Goal: Transaction & Acquisition: Download file/media

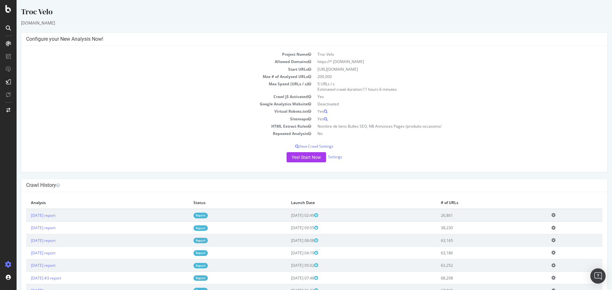
click at [46, 212] on td "[DATE] report" at bounding box center [107, 215] width 163 height 13
click at [51, 215] on link "[DATE] report" at bounding box center [43, 215] width 25 height 5
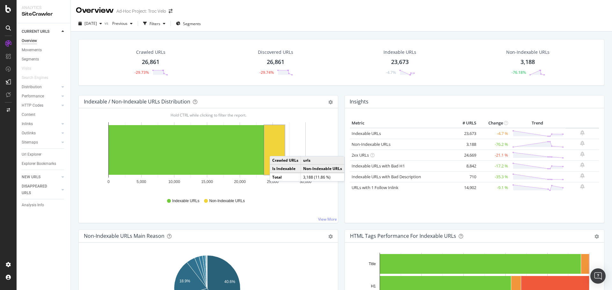
click at [276, 150] on rect "A chart." at bounding box center [274, 150] width 20 height 50
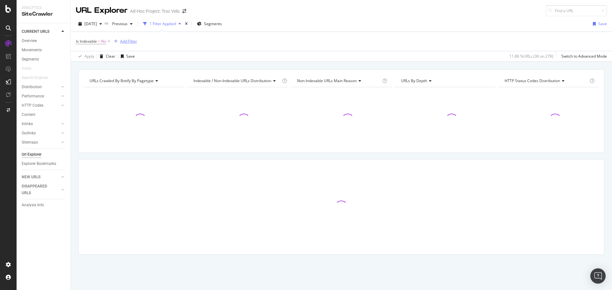
click at [123, 41] on div "Add Filter" at bounding box center [128, 41] width 17 height 5
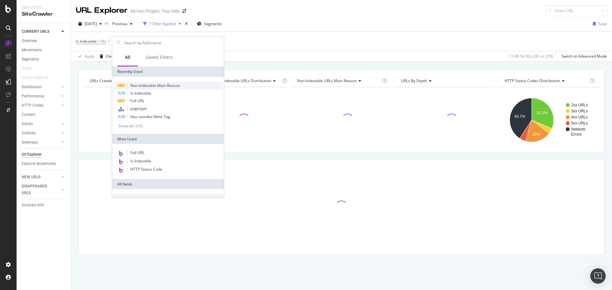
click at [143, 83] on div "Non-Indexable Main Reason" at bounding box center [167, 86] width 109 height 8
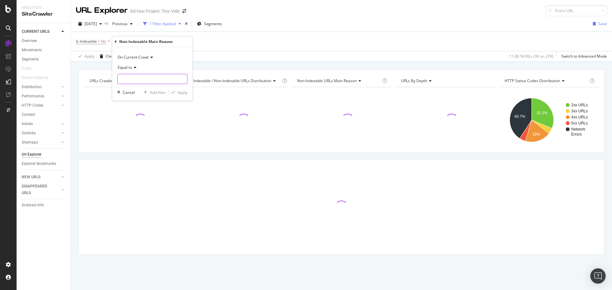
click at [141, 82] on input "text" at bounding box center [152, 79] width 69 height 10
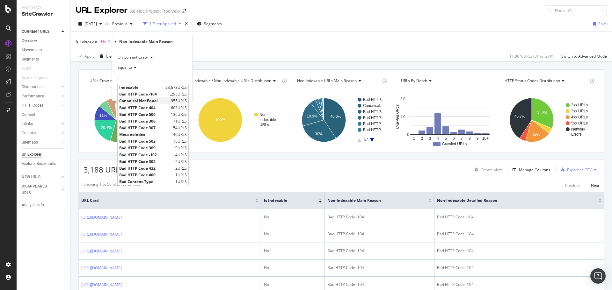
click at [150, 102] on span "Canonical Not Equal" at bounding box center [144, 100] width 50 height 5
type input "Canonical Not Equal"
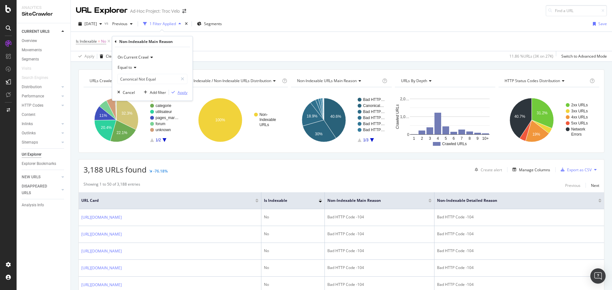
click at [185, 92] on div "Apply" at bounding box center [183, 92] width 10 height 5
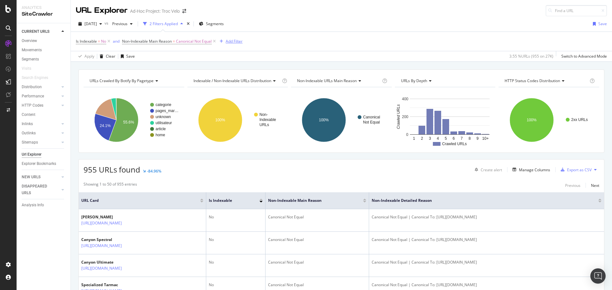
click at [230, 42] on div "Add Filter" at bounding box center [234, 41] width 17 height 5
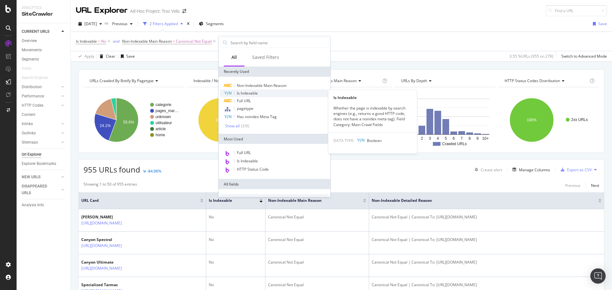
click at [248, 96] on div "Is Indexable" at bounding box center [274, 94] width 109 height 8
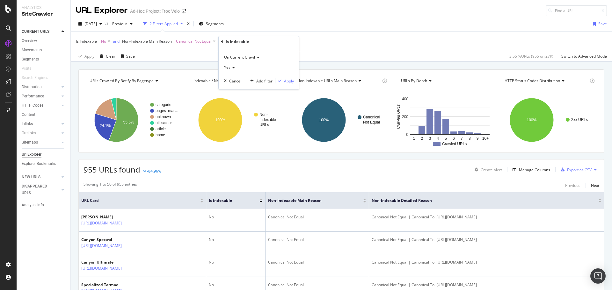
click at [288, 41] on div "Is Indexable" at bounding box center [258, 41] width 75 height 11
click at [324, 37] on div "Is Indexable = No and Non-Indexable Main Reason = Canonical Not Equal Add Filter" at bounding box center [341, 41] width 531 height 19
click at [239, 42] on div "Add Filter" at bounding box center [234, 41] width 17 height 5
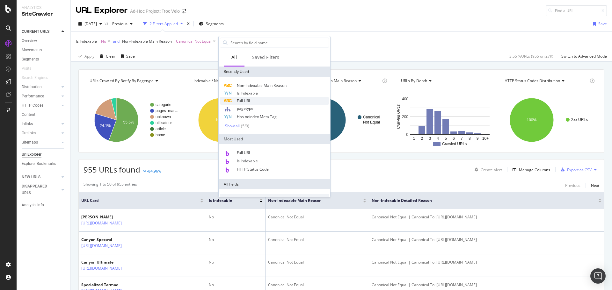
click at [254, 99] on div "Full URL" at bounding box center [274, 101] width 109 height 8
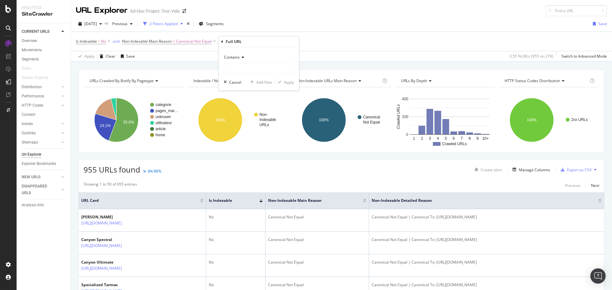
click at [236, 60] on div "Contains" at bounding box center [259, 57] width 70 height 10
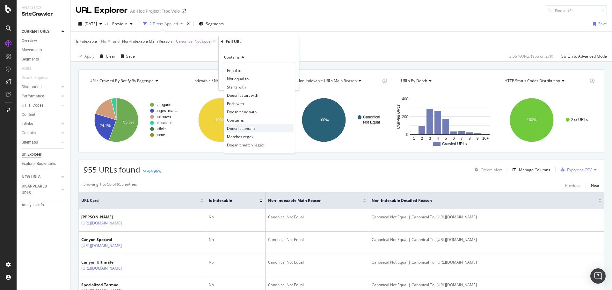
click at [251, 128] on span "Doesn't contain" at bounding box center [241, 128] width 28 height 5
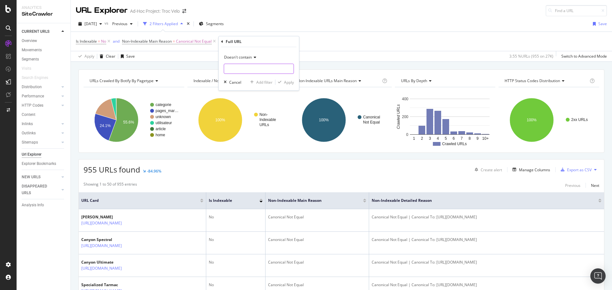
click at [238, 69] on input "text" at bounding box center [258, 69] width 69 height 10
type input "?p"
click at [292, 80] on div "Apply" at bounding box center [289, 82] width 10 height 5
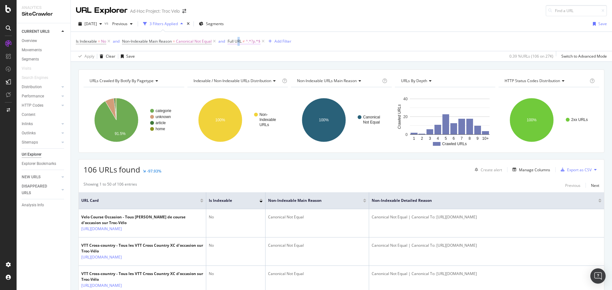
click at [240, 41] on span "Full URL" at bounding box center [235, 41] width 14 height 5
type input "?"
click at [296, 80] on div "Apply" at bounding box center [300, 81] width 10 height 5
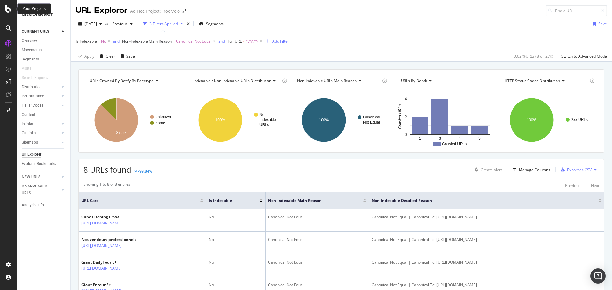
click at [9, 7] on icon at bounding box center [8, 9] width 6 height 8
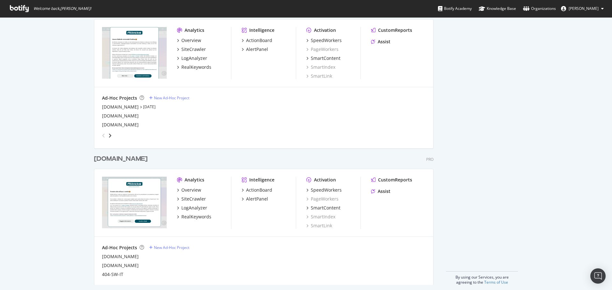
scroll to position [475, 0]
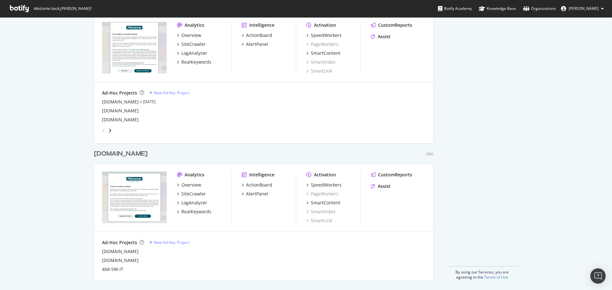
drag, startPoint x: 311, startPoint y: 183, endPoint x: 42, endPoint y: 184, distance: 269.1
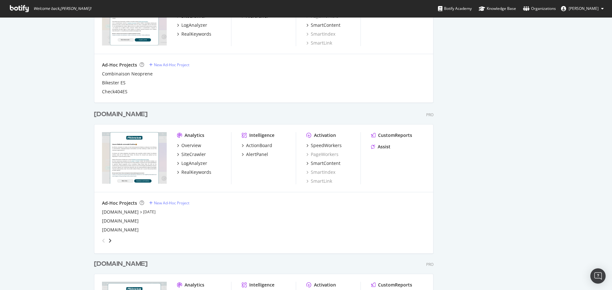
scroll to position [383, 0]
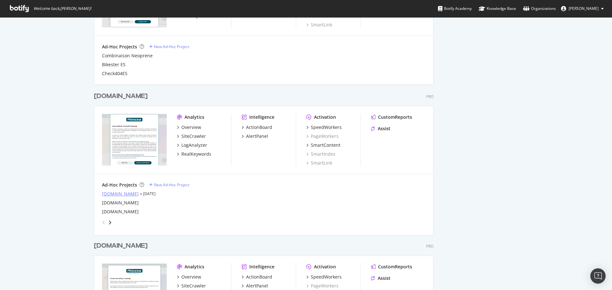
click at [105, 195] on div "[DOMAIN_NAME]" at bounding box center [120, 194] width 37 height 6
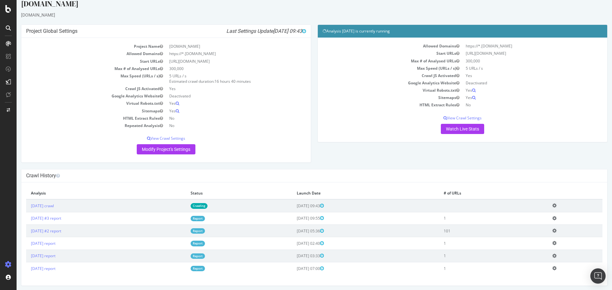
scroll to position [11, 0]
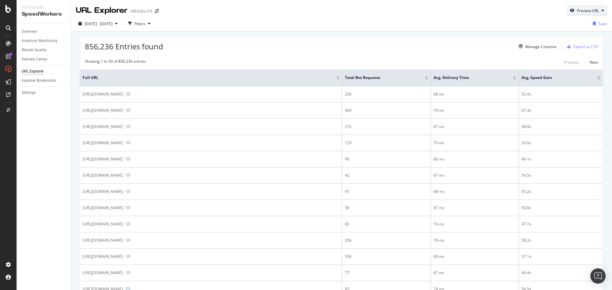
click at [583, 9] on div "Preview URL" at bounding box center [588, 10] width 22 height 5
click at [564, 41] on input "url" at bounding box center [562, 39] width 69 height 11
paste input "https://www.alltricks.fr/blog/comparatif-meilleurs-pistolets-de-massage"
type input "https://www.alltricks.fr/blog/comparatif-meilleurs-pistolets-de-massage"
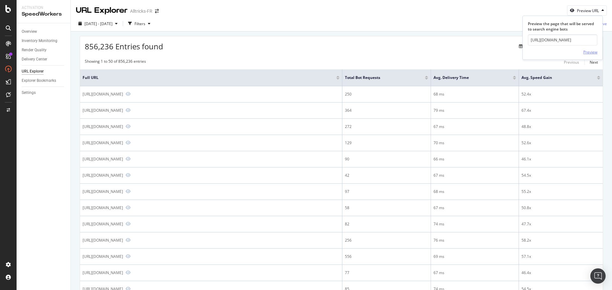
click at [590, 53] on div "Preview" at bounding box center [590, 51] width 14 height 5
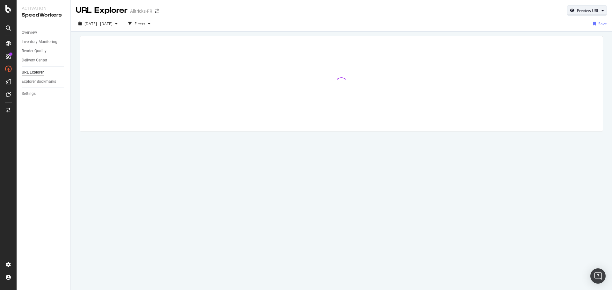
click at [584, 10] on div "Preview URL" at bounding box center [588, 10] width 22 height 5
click at [577, 37] on input "url" at bounding box center [567, 39] width 69 height 11
paste input "https://www.alltricks.fr/blog/comparatif-meilleurs-pistolets-de-massage"
type input "https://www.alltricks.fr/blog/comparatif-meilleurs-pistolets-de-massage"
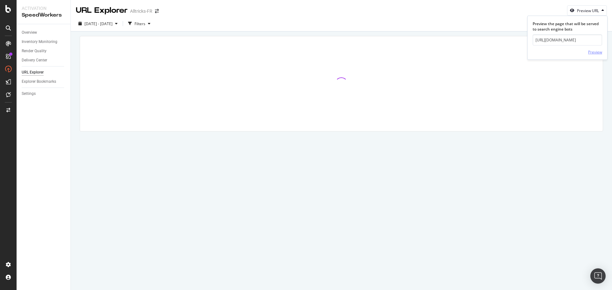
click at [592, 54] on div "Preview" at bounding box center [595, 51] width 14 height 5
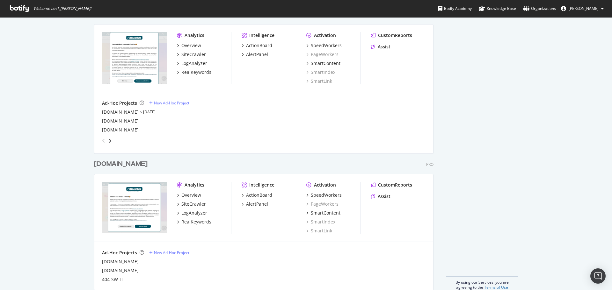
scroll to position [475, 0]
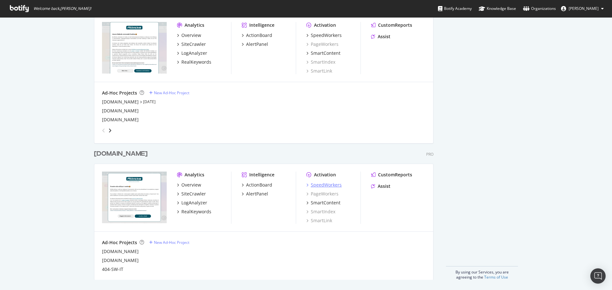
click at [327, 186] on div "SpeedWorkers" at bounding box center [326, 185] width 31 height 6
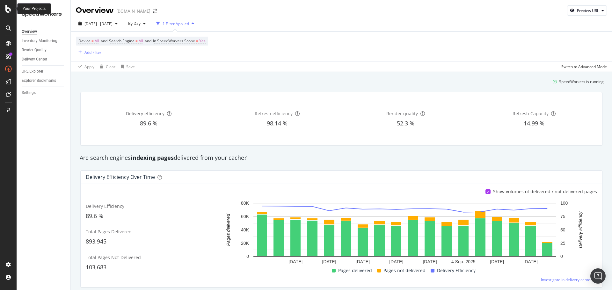
click at [10, 10] on icon at bounding box center [8, 9] width 6 height 8
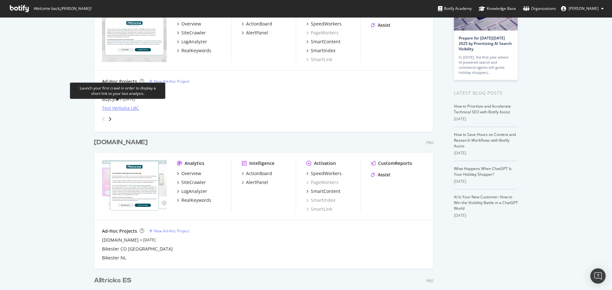
scroll to position [64, 0]
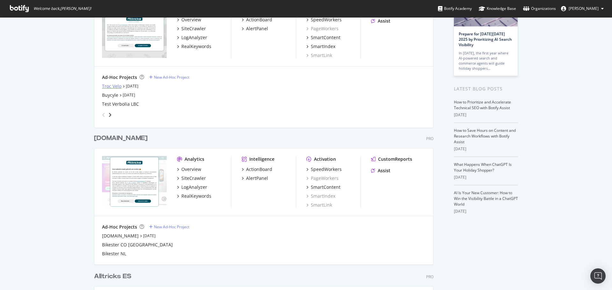
click at [105, 88] on div "Troc Velo" at bounding box center [111, 86] width 19 height 6
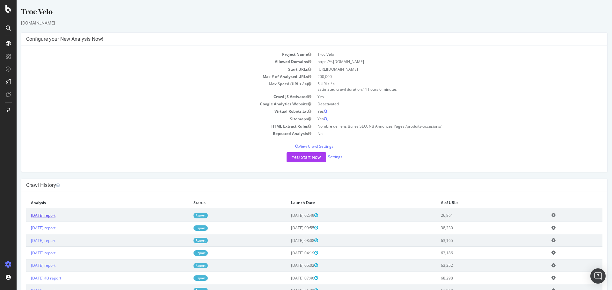
click at [55, 214] on link "[DATE] report" at bounding box center [43, 215] width 25 height 5
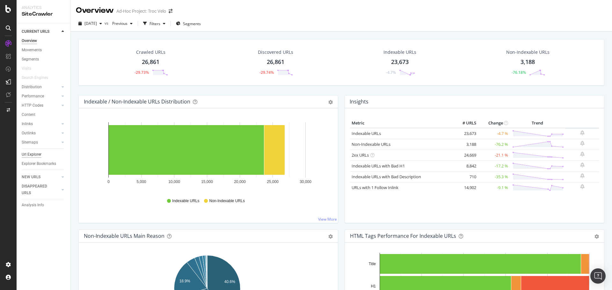
click at [38, 155] on div "Url Explorer" at bounding box center [32, 154] width 20 height 7
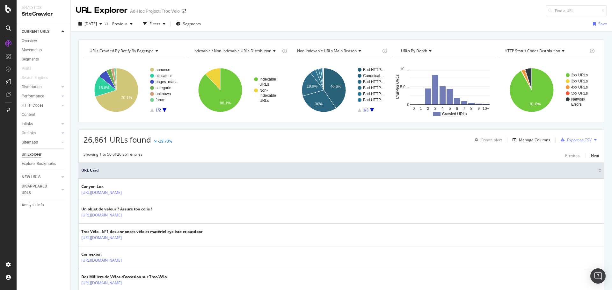
click at [569, 141] on div "Export as CSV" at bounding box center [579, 139] width 25 height 5
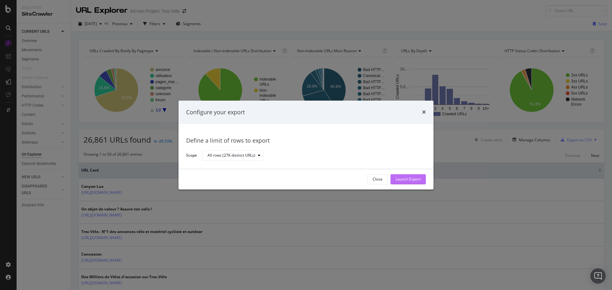
click at [404, 183] on div "Launch Export" at bounding box center [408, 180] width 25 height 10
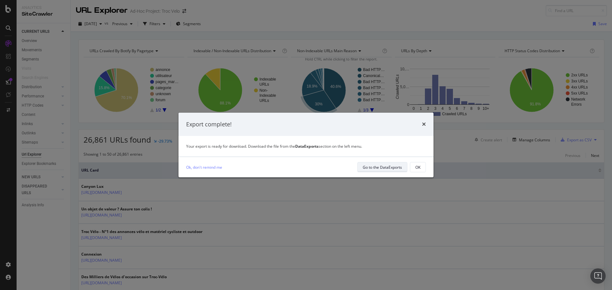
click at [384, 163] on div "Go to the DataExports" at bounding box center [382, 167] width 39 height 9
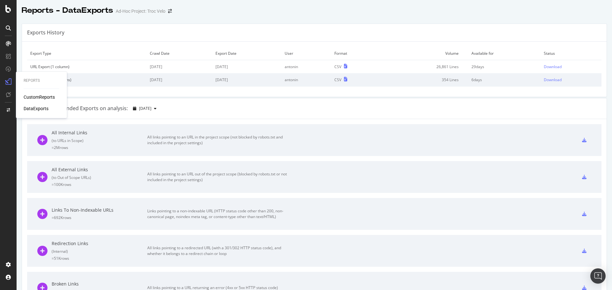
click at [28, 106] on div "DataExports" at bounding box center [36, 109] width 25 height 6
click at [549, 69] on div "Download" at bounding box center [553, 66] width 18 height 5
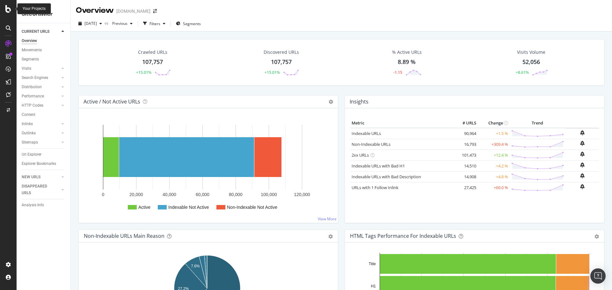
click at [10, 10] on icon at bounding box center [8, 9] width 6 height 8
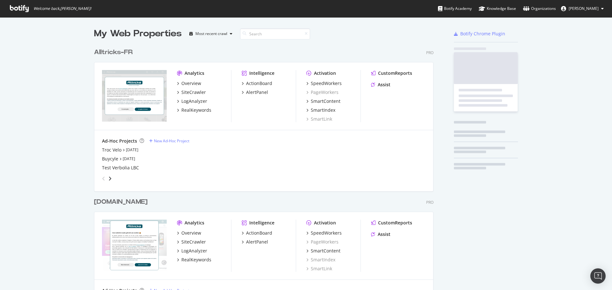
scroll to position [286, 603]
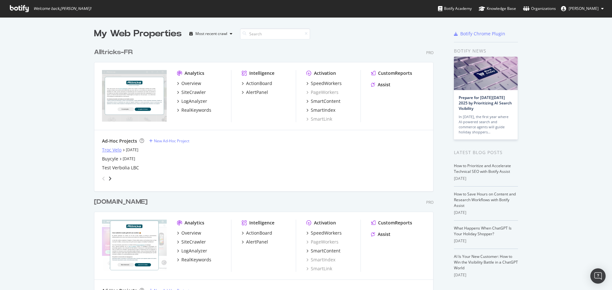
click at [109, 151] on div "Troc Velo" at bounding box center [111, 150] width 19 height 6
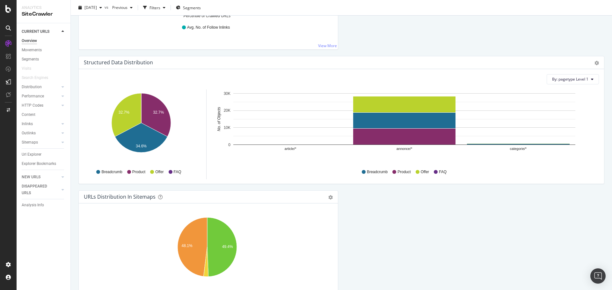
scroll to position [750, 0]
